Goal: Submit feedback/report problem

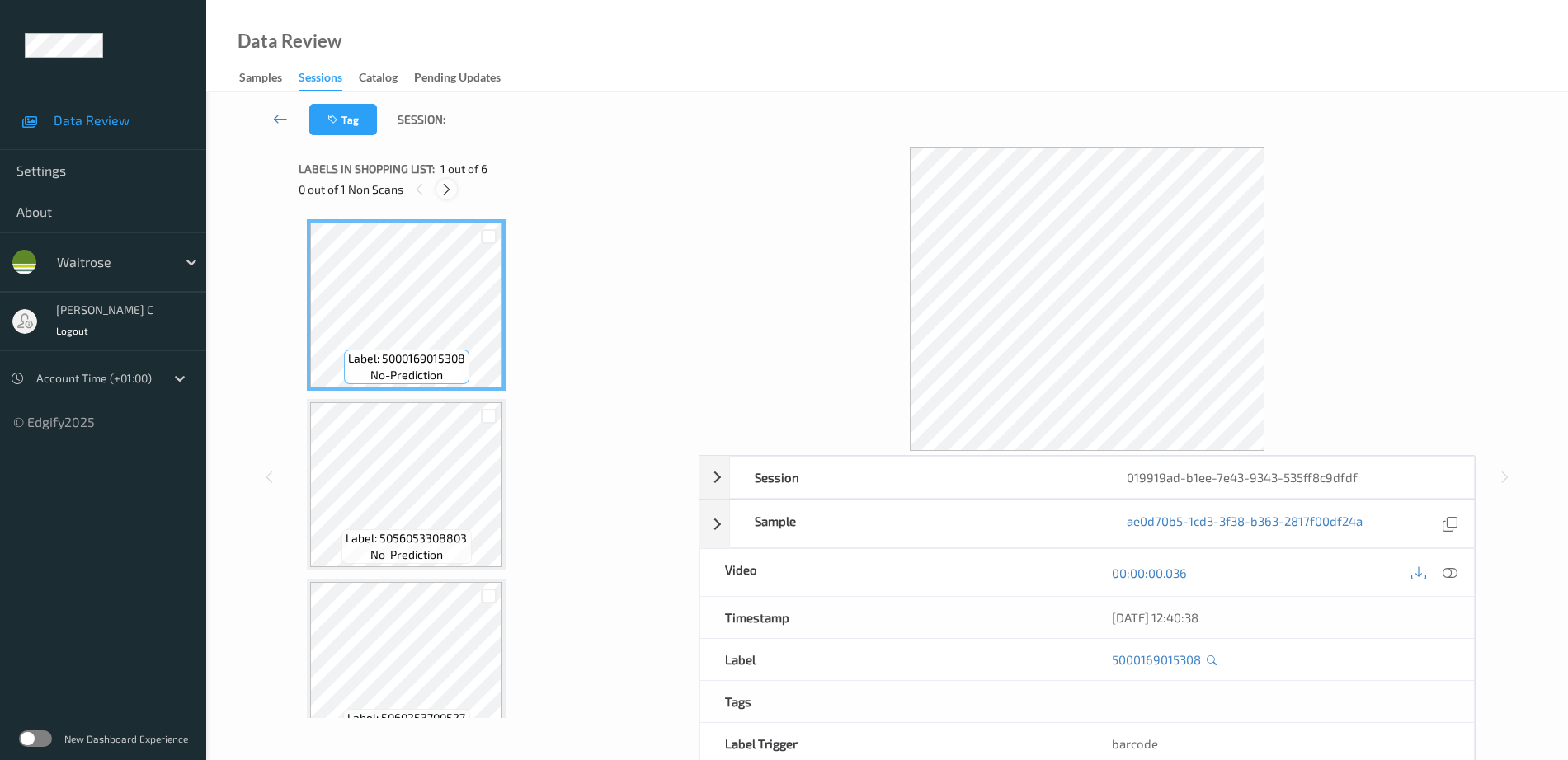
click at [453, 186] on div at bounding box center [446, 189] width 21 height 21
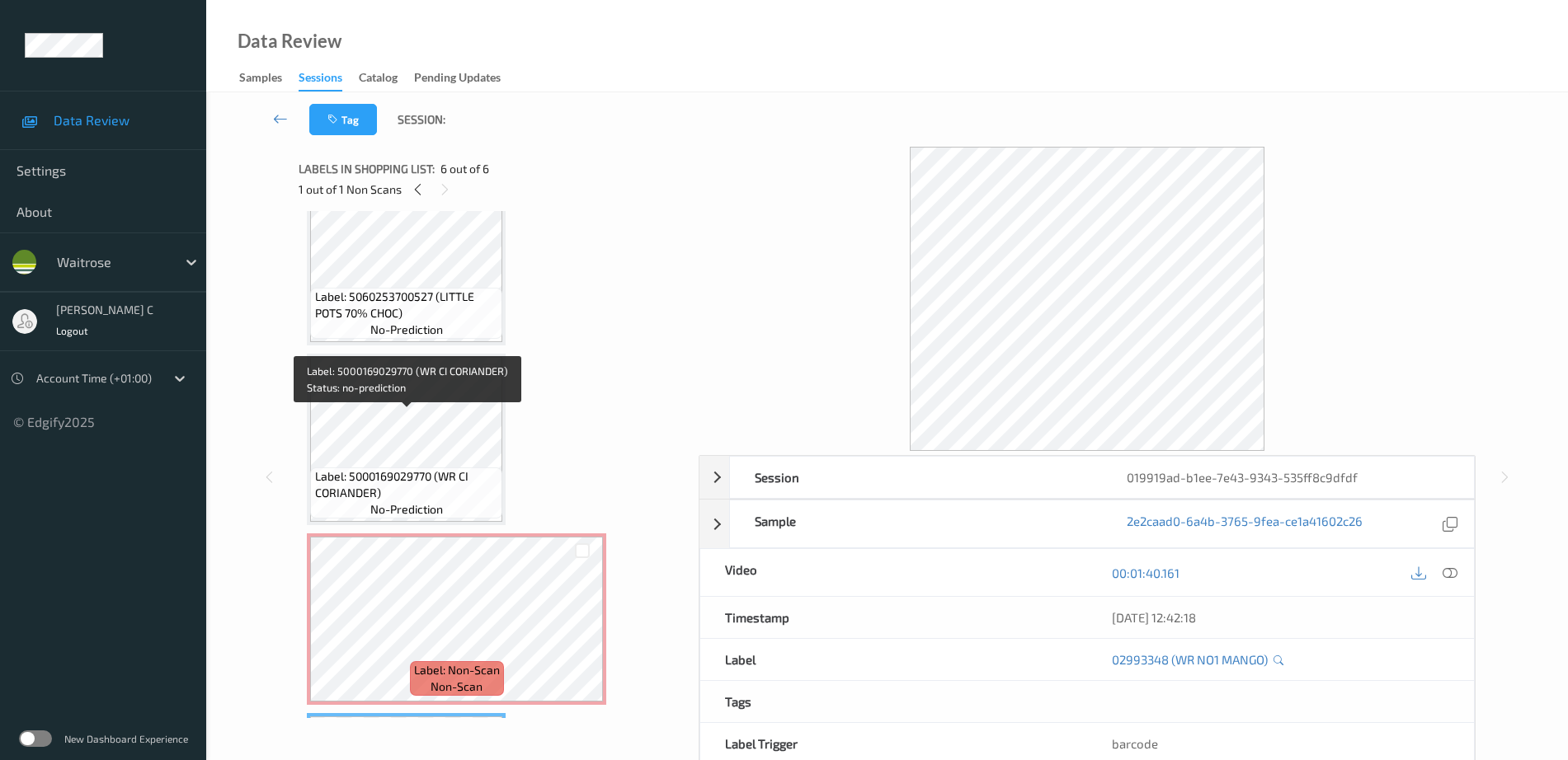
scroll to position [373, 0]
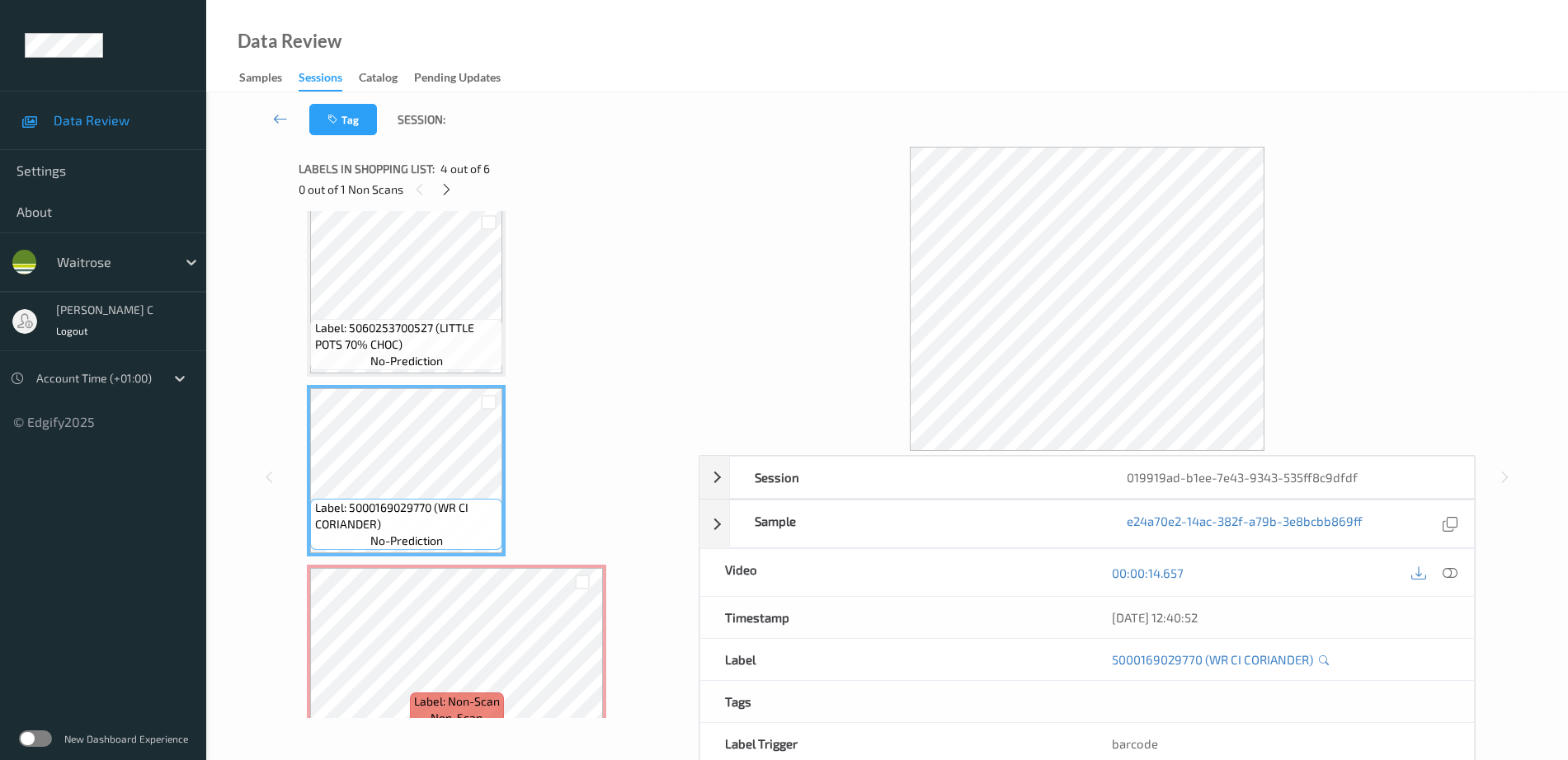
click at [398, 360] on span "no-prediction" at bounding box center [407, 361] width 73 height 16
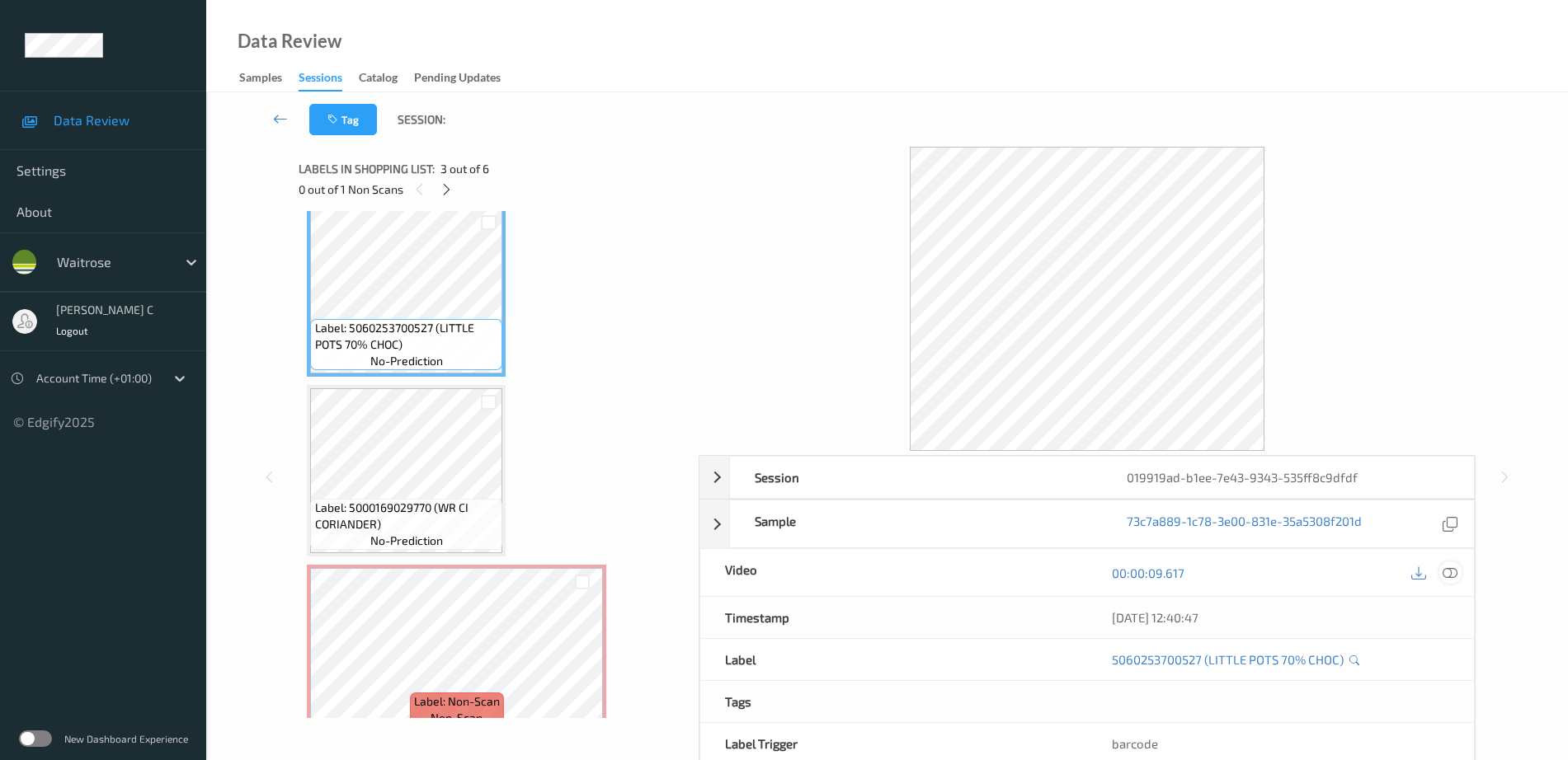
click at [1451, 576] on icon at bounding box center [1450, 573] width 15 height 15
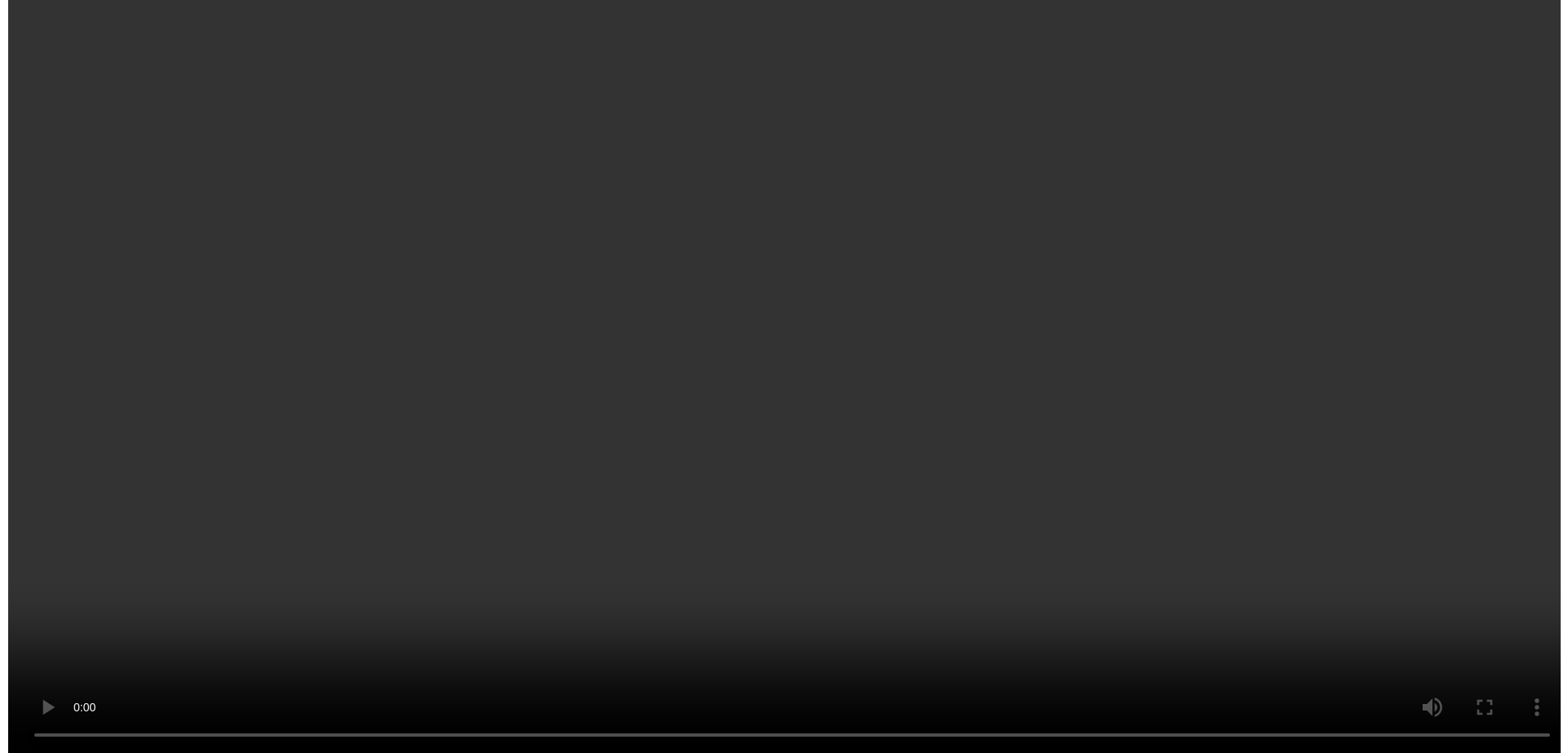
scroll to position [574, 0]
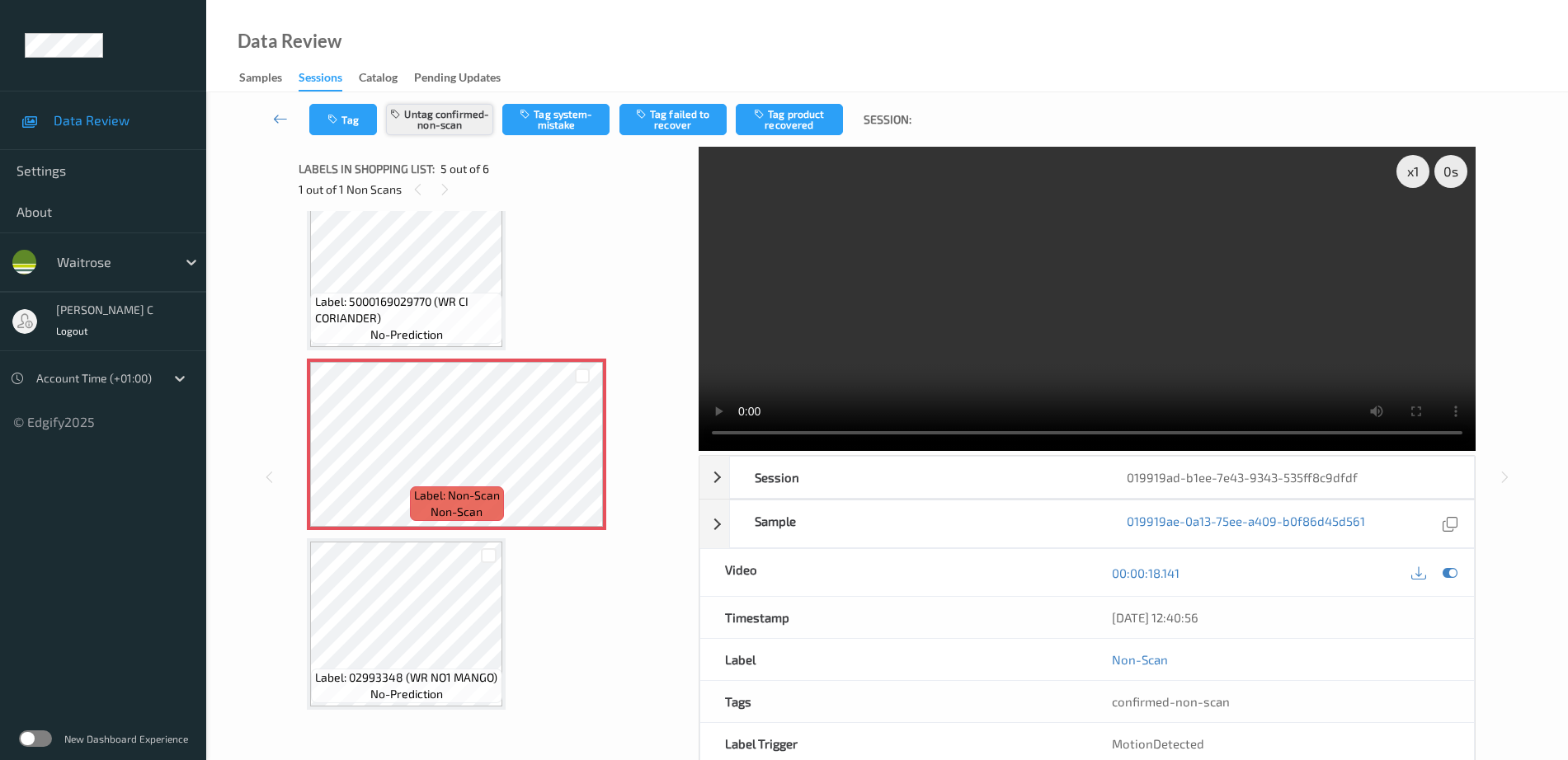
click at [457, 117] on button "Untag confirmed-non-scan" at bounding box center [440, 119] width 107 height 31
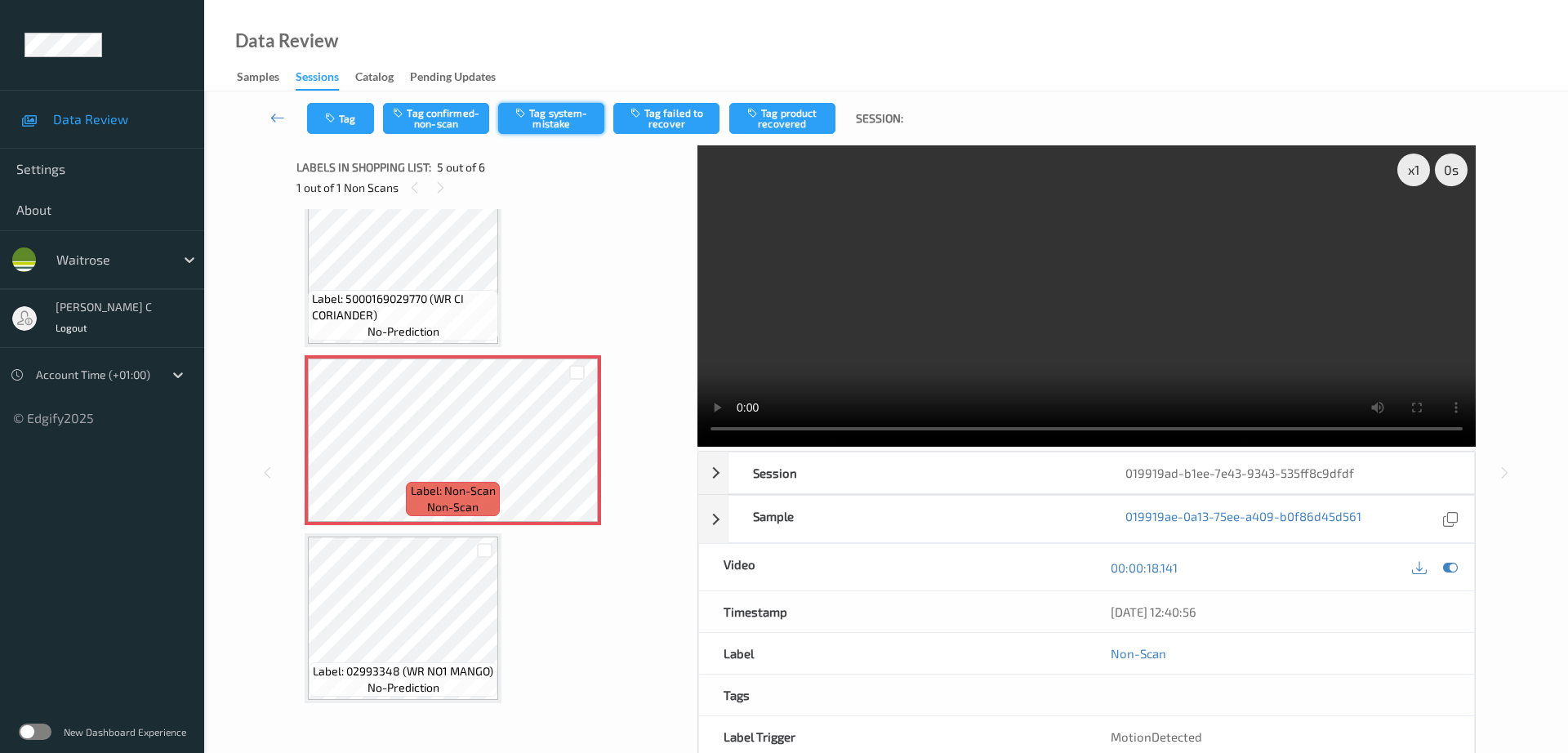
click at [570, 122] on button "Tag system-mistake" at bounding box center [551, 118] width 106 height 31
click at [329, 128] on button "Tag" at bounding box center [341, 118] width 67 height 31
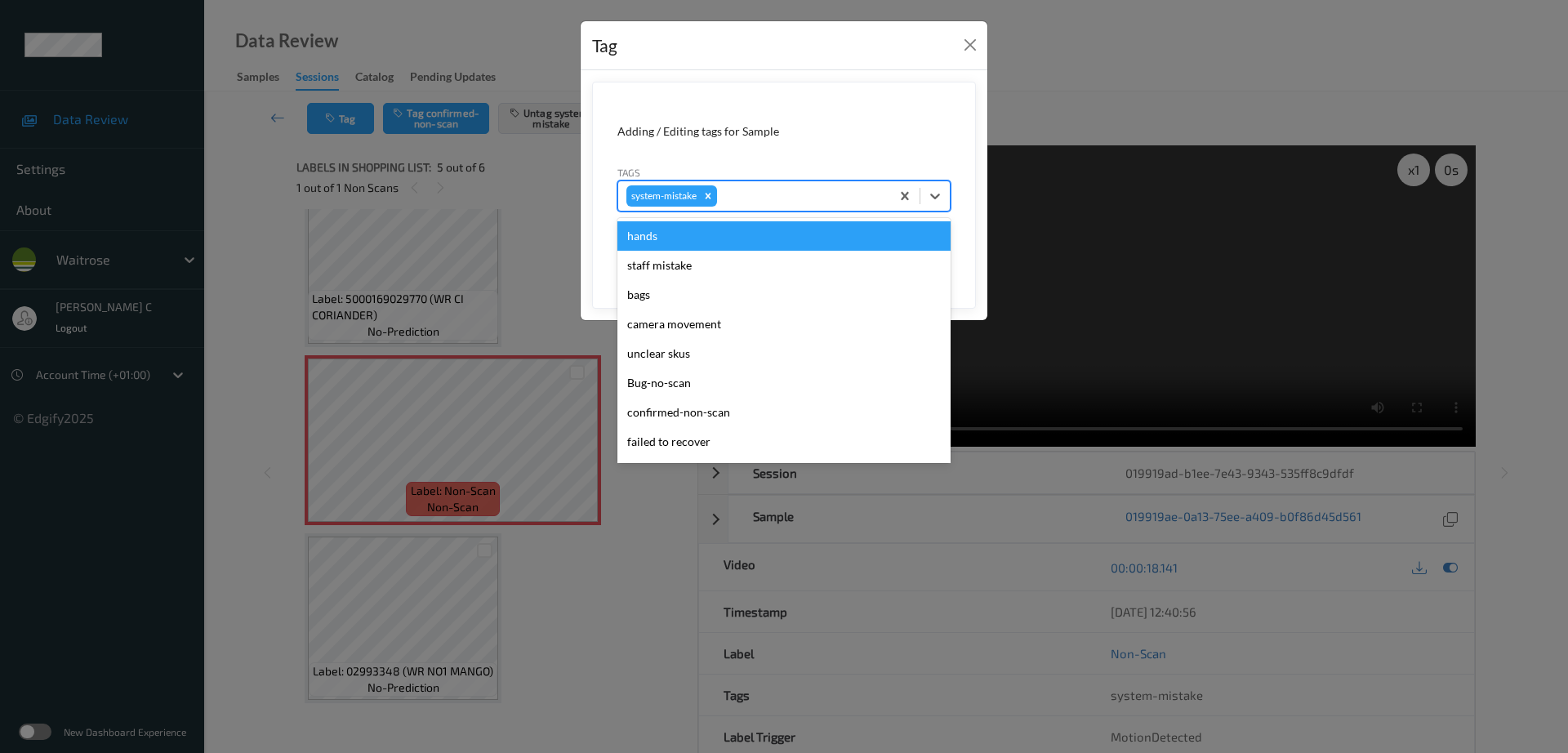
click at [731, 186] on div at bounding box center [801, 196] width 161 height 20
type input "un"
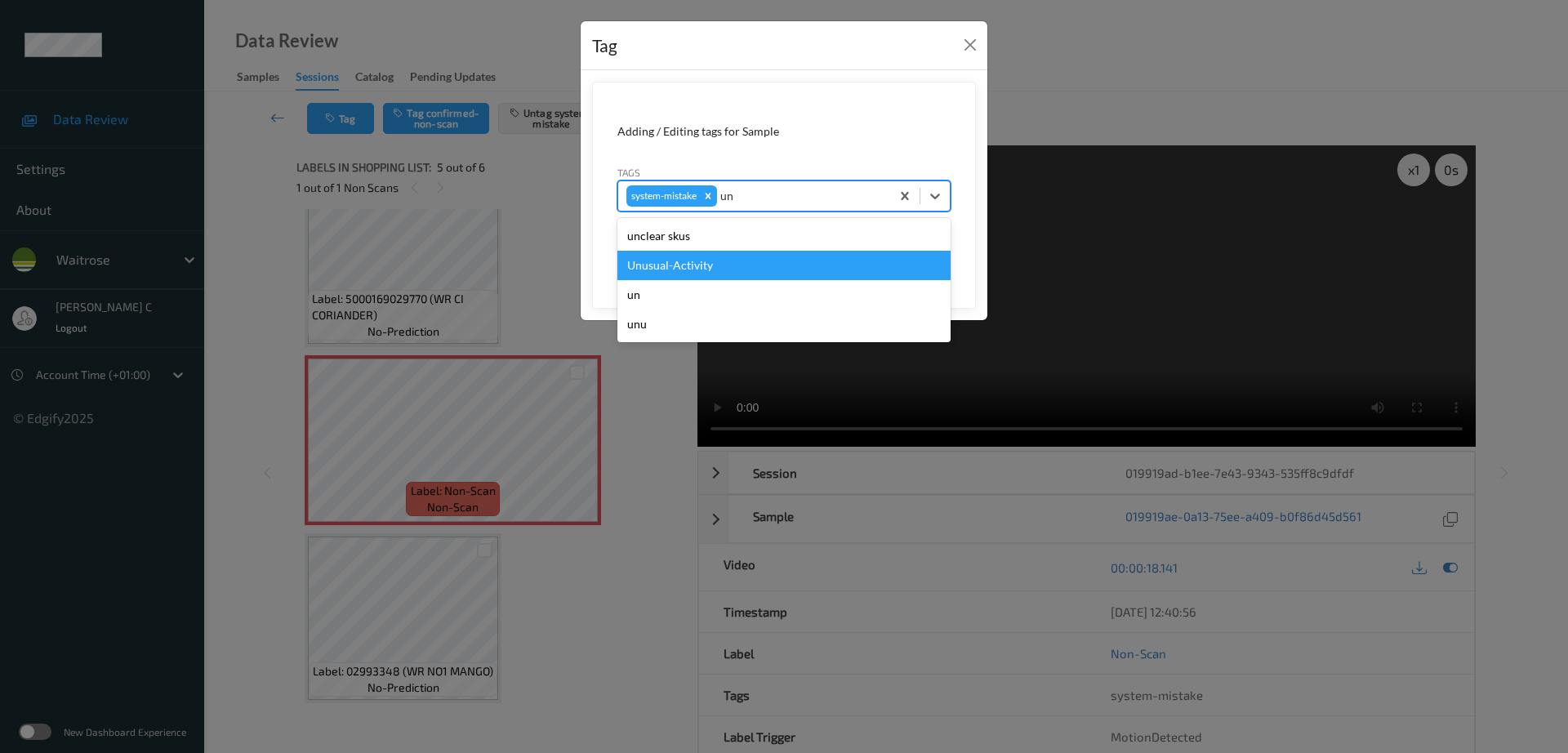
click at [647, 272] on div "Unusual-Activity" at bounding box center [784, 265] width 333 height 30
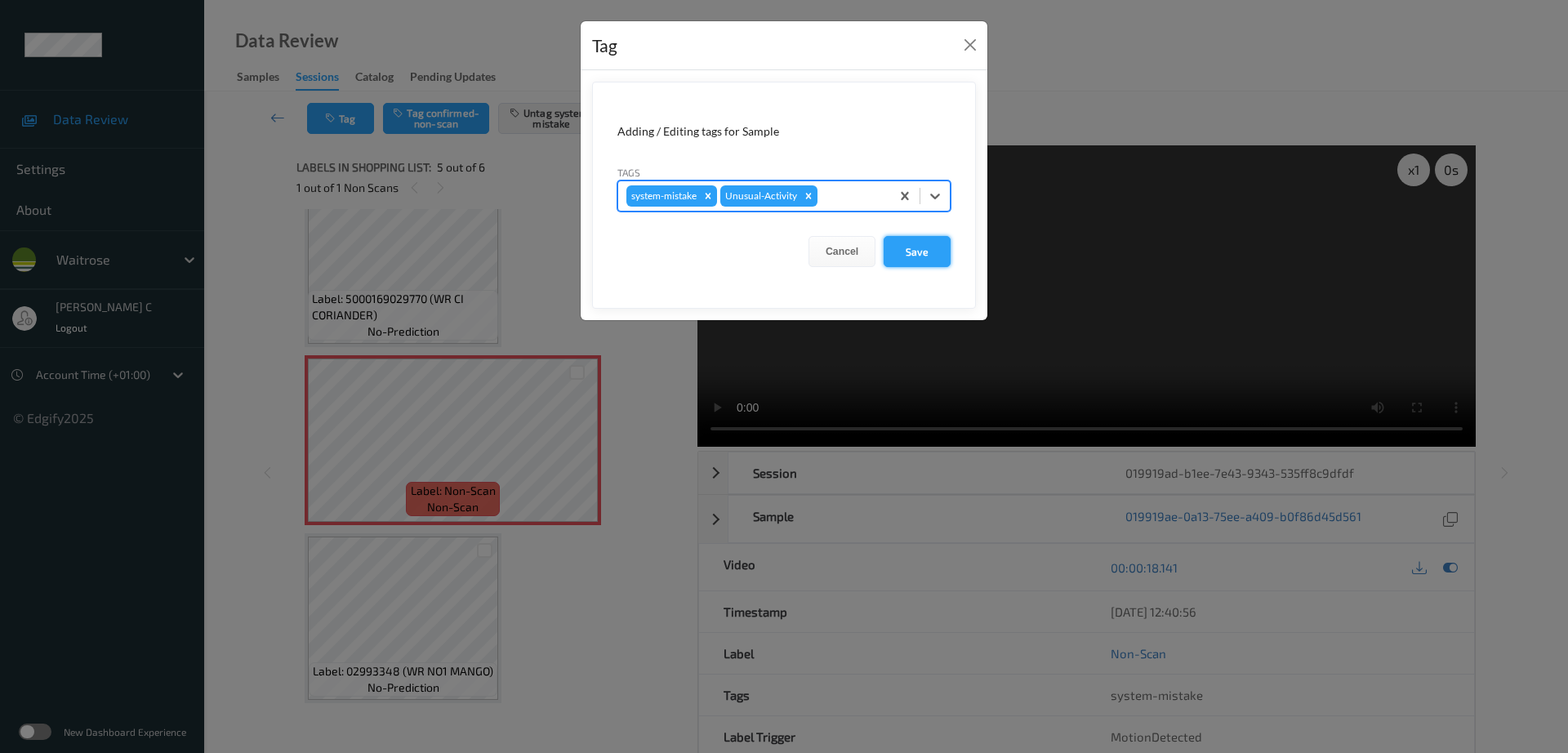
click at [914, 259] on button "Save" at bounding box center [917, 252] width 67 height 31
